Goal: Navigation & Orientation: Find specific page/section

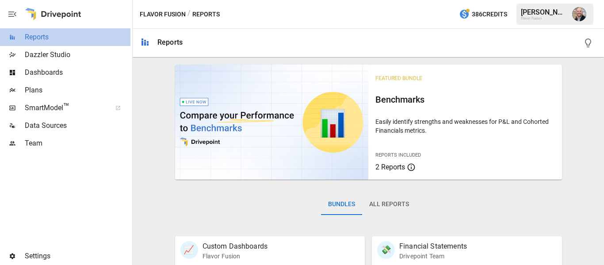
click at [56, 38] on span "Reports" at bounding box center [78, 37] width 106 height 11
click at [75, 34] on span "Reports" at bounding box center [78, 37] width 106 height 11
click at [23, 33] on div "Reports" at bounding box center [65, 37] width 130 height 18
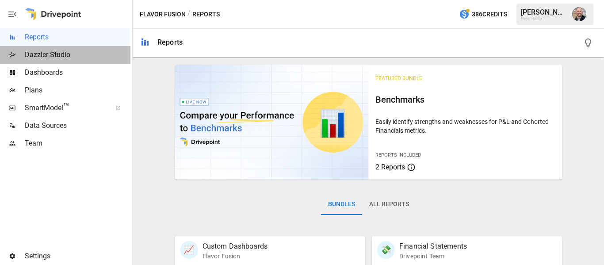
click at [24, 51] on div "Dazzler Studio" at bounding box center [65, 55] width 130 height 18
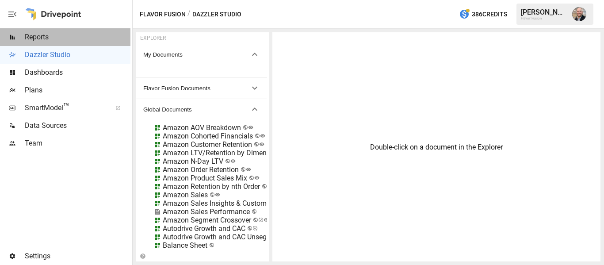
click at [29, 37] on span "Reports" at bounding box center [78, 37] width 106 height 11
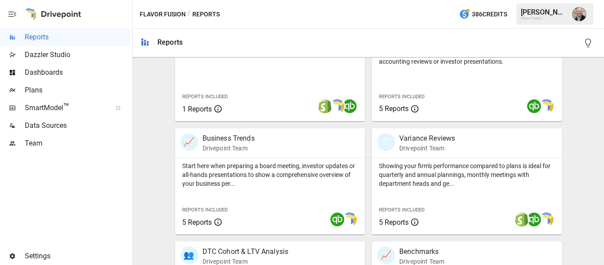
scroll to position [225, 0]
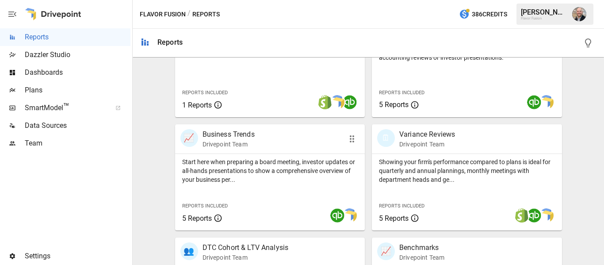
click at [247, 166] on p "Start here when preparing a board meeting, investor updates or all-hands presen…" at bounding box center [270, 170] width 176 height 27
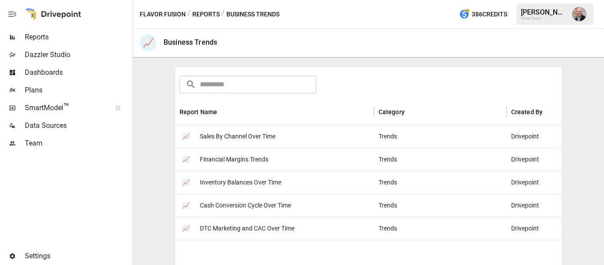
scroll to position [135, 0]
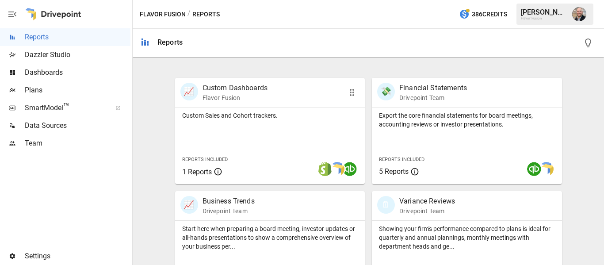
scroll to position [159, 0]
click at [431, 223] on div "Showing your firm's performance compared to plans is ideal for quarterly and an…" at bounding box center [467, 235] width 190 height 30
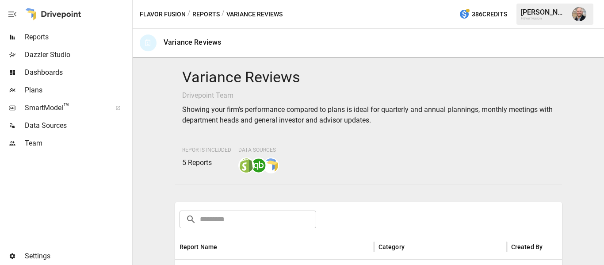
click at [163, 176] on div "Variance Reviews Drivepoint Team Showing your firm's performance compared to pl…" at bounding box center [368, 161] width 464 height 200
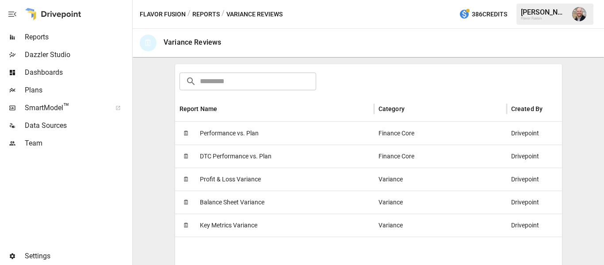
scroll to position [140, 0]
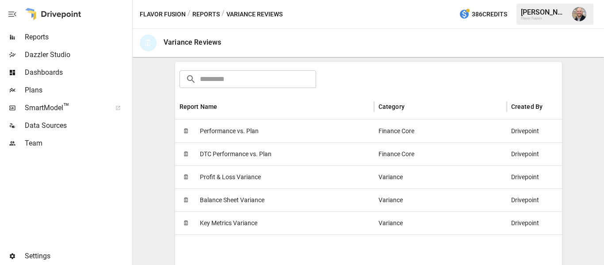
click at [233, 130] on span "Performance vs. Plan" at bounding box center [229, 131] width 59 height 23
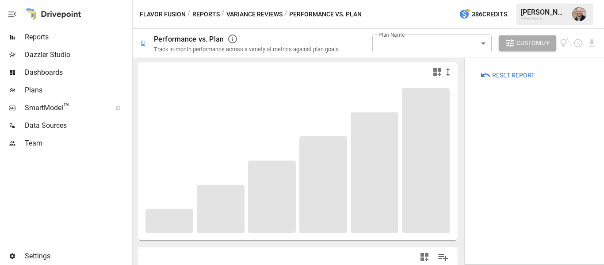
type input "**********"
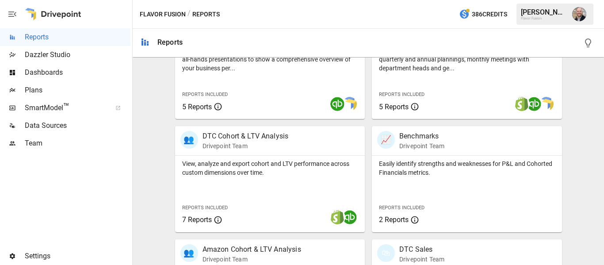
scroll to position [337, 0]
click at [208, 173] on p "View, analyze and export cohort and LTV performance across custom dimensions ov…" at bounding box center [270, 168] width 176 height 18
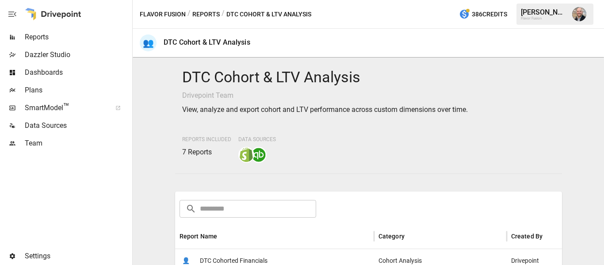
click at [158, 126] on div "DTC Cohort & LTV Analysis Drivepoint Team View, analyze and export cohort and L…" at bounding box center [368, 161] width 464 height 200
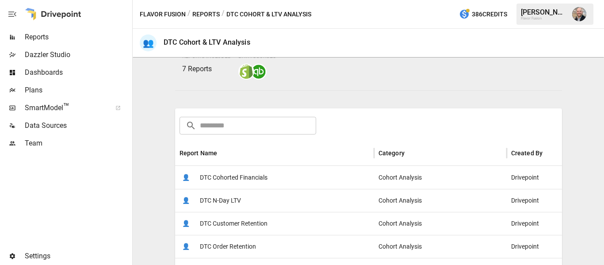
scroll to position [84, 0]
click at [249, 171] on span "DTC Cohorted Financials" at bounding box center [234, 177] width 68 height 23
